Goal: Information Seeking & Learning: Learn about a topic

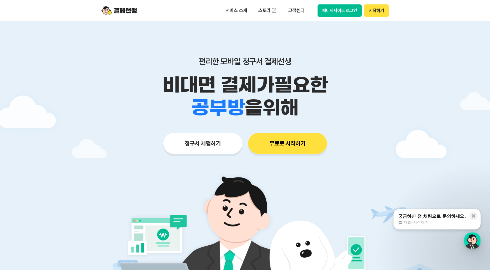
click at [380, 104] on div "학원 공부방 호텔 쇼핑몰 병원 배달 보험사 항공사 골프장 을 위해" at bounding box center [244, 108] width 301 height 23
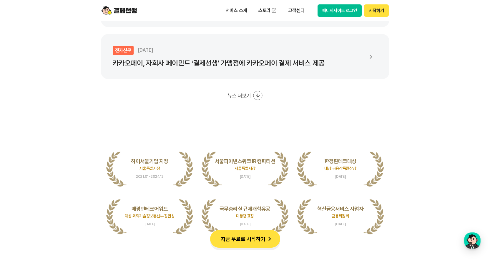
scroll to position [1165, 0]
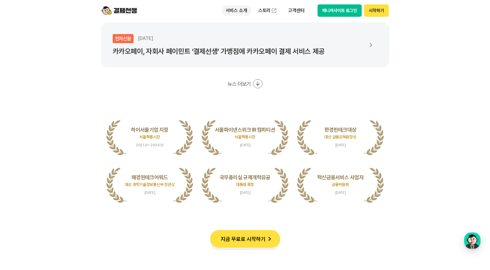
click at [234, 13] on p "서비스 소개" at bounding box center [237, 10] width 30 height 11
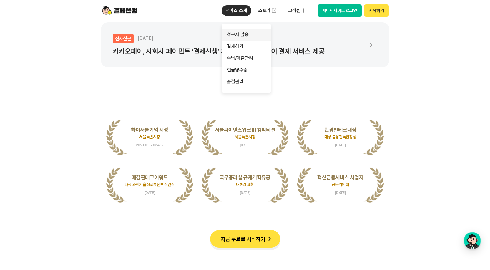
click at [242, 37] on link "청구서 발송" at bounding box center [246, 35] width 49 height 12
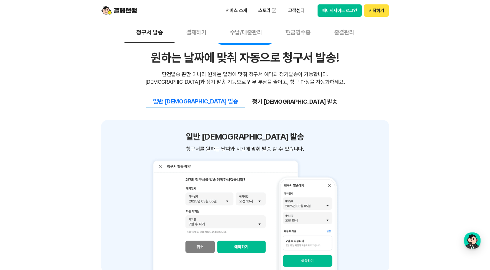
scroll to position [565, 0]
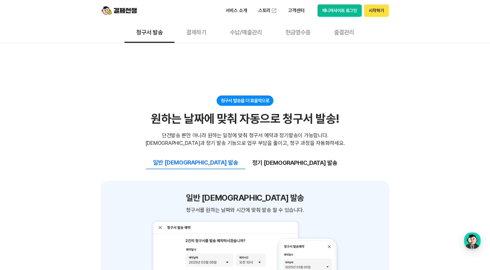
click at [200, 39] on button "결제하기" at bounding box center [197, 32] width 44 height 22
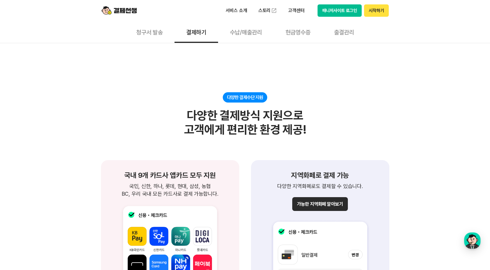
scroll to position [530, 0]
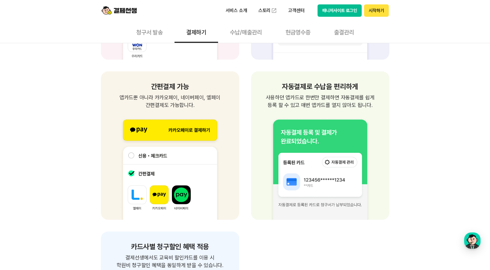
scroll to position [777, 0]
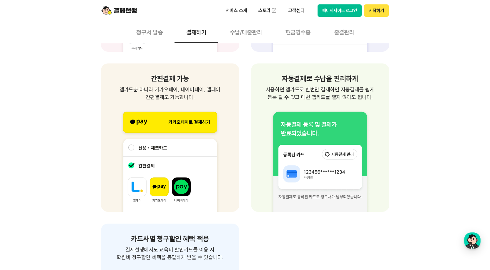
click at [245, 36] on button "수납/매출관리" at bounding box center [246, 32] width 56 height 22
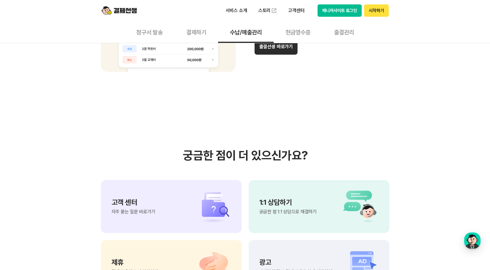
scroll to position [494, 0]
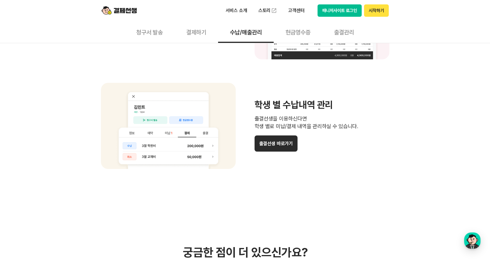
click at [296, 31] on button "현금영수증" at bounding box center [298, 32] width 49 height 22
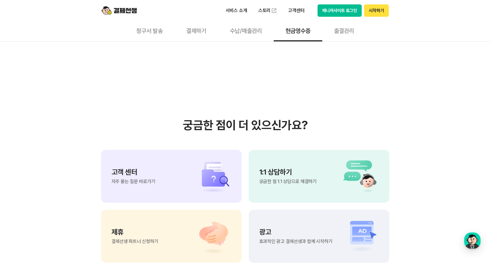
scroll to position [517, 0]
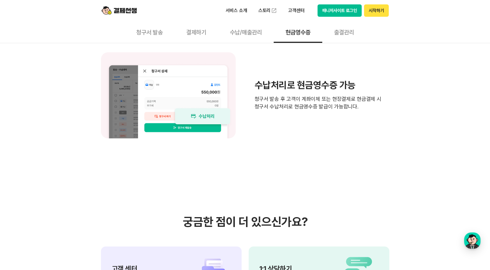
click at [349, 33] on button "출결관리" at bounding box center [344, 32] width 44 height 22
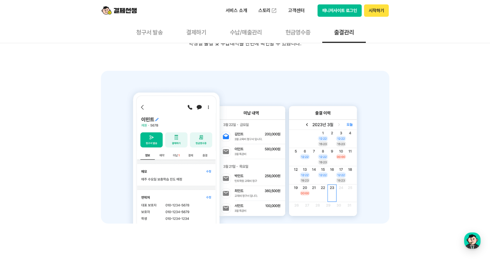
scroll to position [212, 0]
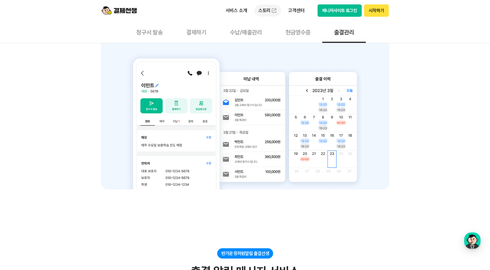
click at [254, 12] on link "스토리" at bounding box center [267, 11] width 27 height 12
click at [124, 14] on img at bounding box center [119, 10] width 35 height 11
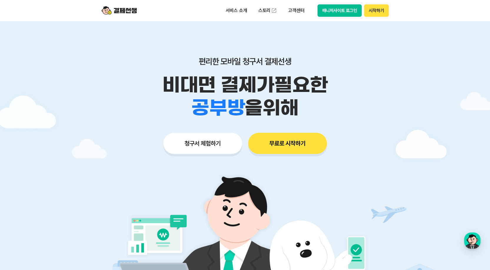
click at [76, 111] on div at bounding box center [245, 176] width 490 height 310
click at [380, 103] on div "학원 공부방 호텔 쇼핑몰 병원 배달 보험사 항공사 골프장 을 위해" at bounding box center [244, 108] width 301 height 23
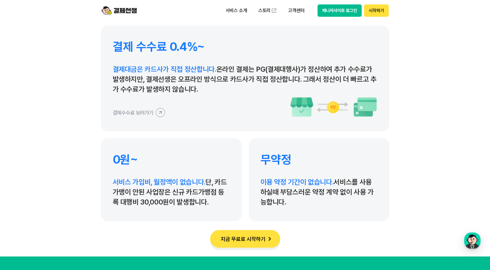
scroll to position [2825, 0]
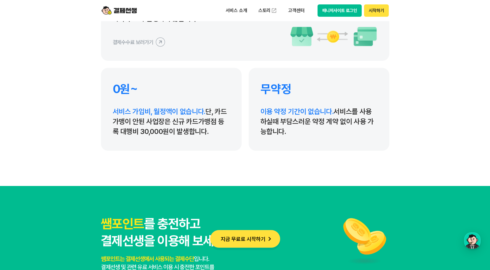
click at [127, 47] on button "결제수수료 보러가기" at bounding box center [139, 41] width 52 height 9
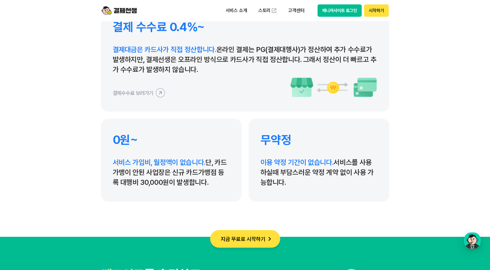
scroll to position [2790, 0]
